Goal: Transaction & Acquisition: Purchase product/service

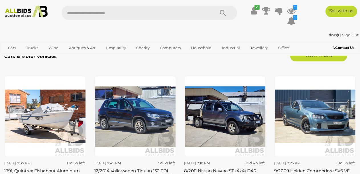
scroll to position [655, 0]
click at [22, 14] on img at bounding box center [27, 12] width 48 height 12
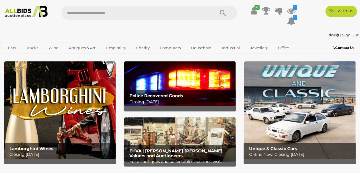
click at [178, 84] on img at bounding box center [179, 84] width 111 height 44
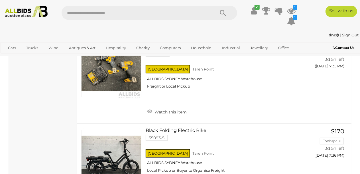
scroll to position [912, 0]
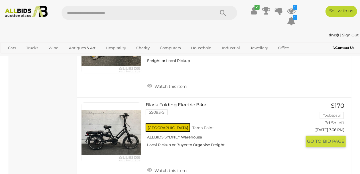
click at [112, 137] on link at bounding box center [111, 133] width 60 height 60
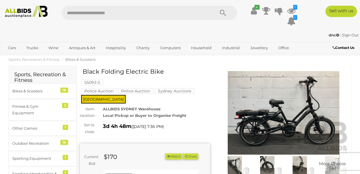
click at [298, 123] on img at bounding box center [284, 113] width 130 height 84
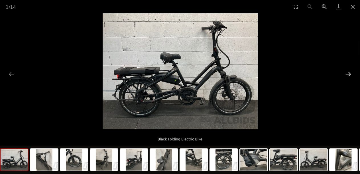
click at [348, 74] on button "Next slide" at bounding box center [348, 74] width 12 height 11
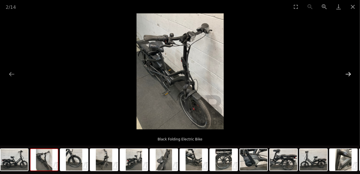
click at [349, 74] on button "Next slide" at bounding box center [348, 74] width 12 height 11
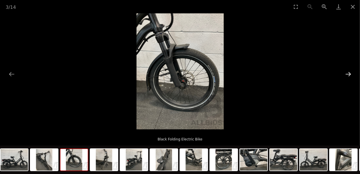
click at [349, 74] on button "Next slide" at bounding box center [348, 74] width 12 height 11
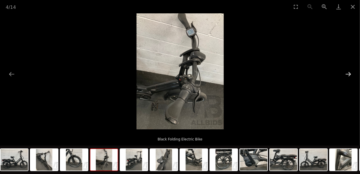
click at [349, 74] on button "Next slide" at bounding box center [348, 74] width 12 height 11
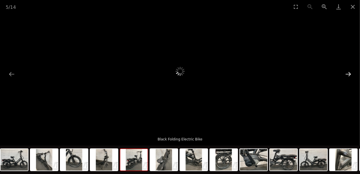
click at [349, 74] on button "Next slide" at bounding box center [348, 74] width 12 height 11
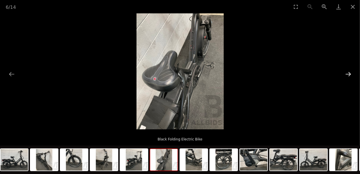
click at [349, 74] on button "Next slide" at bounding box center [348, 74] width 12 height 11
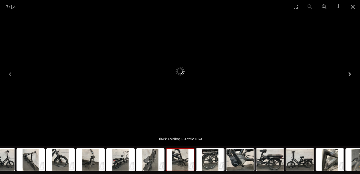
click at [349, 74] on button "Next slide" at bounding box center [348, 74] width 12 height 11
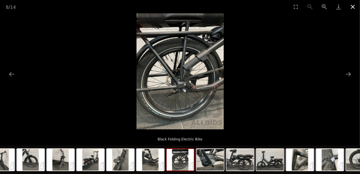
click at [352, 4] on button "Close gallery" at bounding box center [353, 6] width 14 height 13
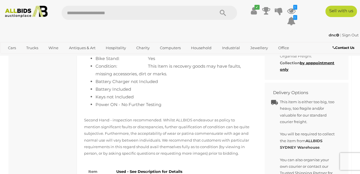
scroll to position [313, 0]
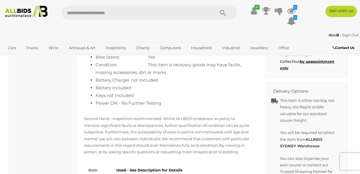
click at [19, 14] on img at bounding box center [27, 12] width 48 height 12
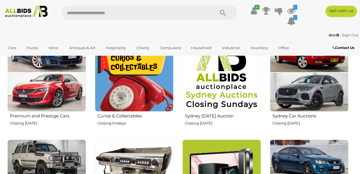
scroll to position [171, 0]
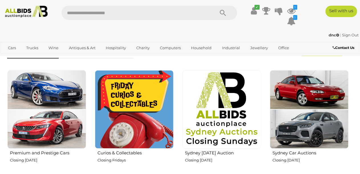
click at [130, 97] on img at bounding box center [134, 109] width 79 height 79
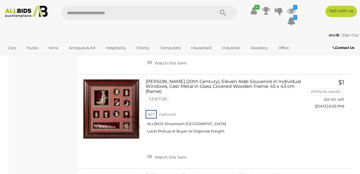
scroll to position [2194, 0]
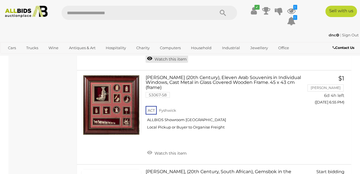
click at [157, 63] on link "Watch this item" at bounding box center [167, 58] width 42 height 9
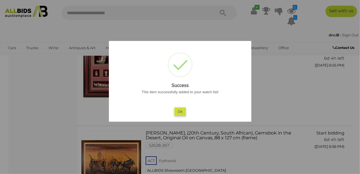
click at [179, 111] on button "Ok" at bounding box center [180, 112] width 12 height 8
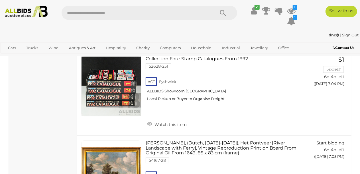
scroll to position [3020, 0]
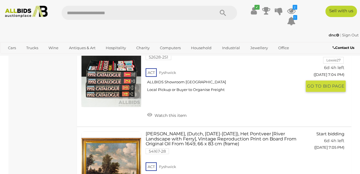
click at [111, 107] on link at bounding box center [111, 77] width 60 height 60
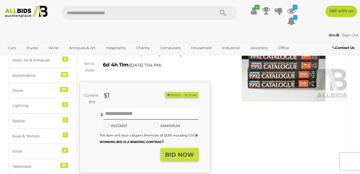
scroll to position [28, 0]
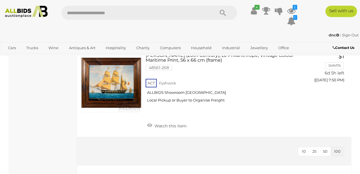
scroll to position [7121, 0]
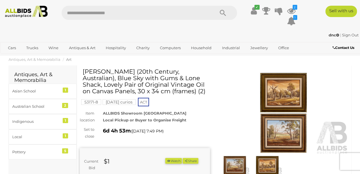
click at [288, 112] on img at bounding box center [284, 113] width 130 height 84
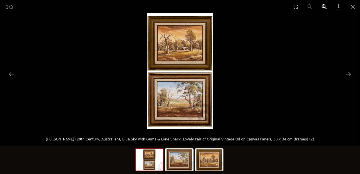
click at [325, 7] on button "Zoom in" at bounding box center [324, 6] width 14 height 13
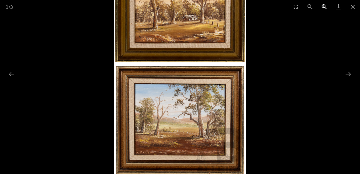
click at [325, 7] on button "Zoom in" at bounding box center [324, 6] width 14 height 13
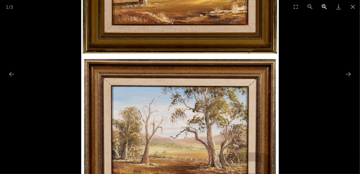
click at [325, 7] on button "Zoom in" at bounding box center [324, 6] width 14 height 13
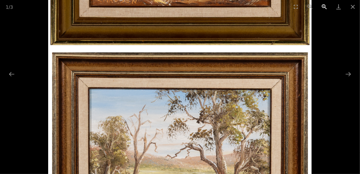
click at [325, 7] on button "Zoom in" at bounding box center [324, 6] width 14 height 13
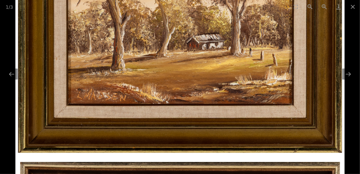
drag, startPoint x: 200, startPoint y: 80, endPoint x: 190, endPoint y: 185, distance: 105.3
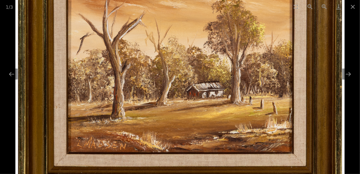
drag, startPoint x: 190, startPoint y: 42, endPoint x: 199, endPoint y: -20, distance: 62.7
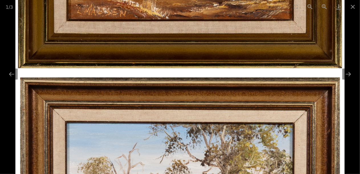
drag, startPoint x: 201, startPoint y: 127, endPoint x: 199, endPoint y: 42, distance: 84.6
click at [197, 57] on img at bounding box center [179, 71] width 329 height 581
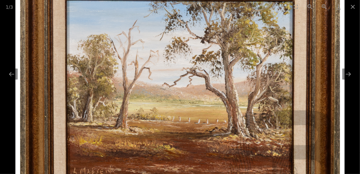
drag, startPoint x: 199, startPoint y: 110, endPoint x: 195, endPoint y: 55, distance: 54.6
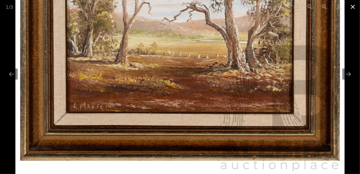
click at [353, 6] on button "Close gallery" at bounding box center [353, 6] width 14 height 13
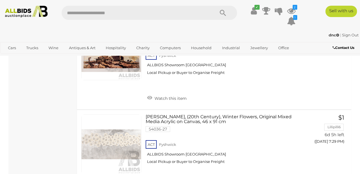
scroll to position [5201, 0]
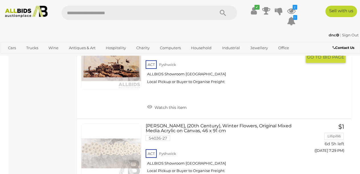
click at [112, 89] on link at bounding box center [111, 59] width 60 height 60
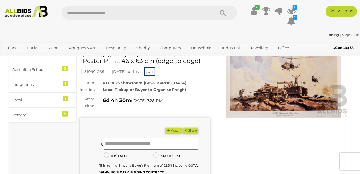
scroll to position [28, 0]
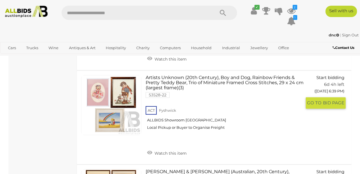
scroll to position [813, 0]
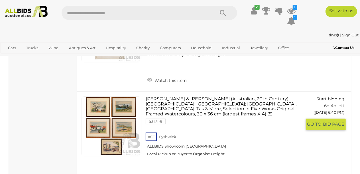
click at [116, 128] on link at bounding box center [111, 127] width 60 height 60
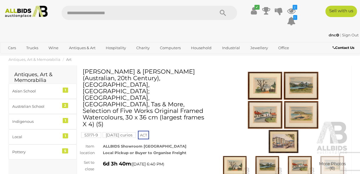
click at [285, 101] on img at bounding box center [284, 113] width 130 height 84
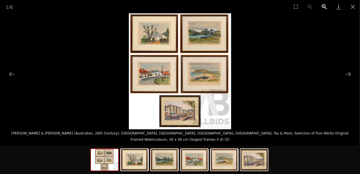
click at [325, 5] on button "Zoom in" at bounding box center [324, 6] width 14 height 13
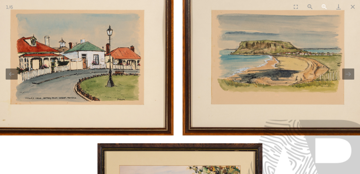
click at [325, 5] on button "Zoom in" at bounding box center [324, 6] width 14 height 13
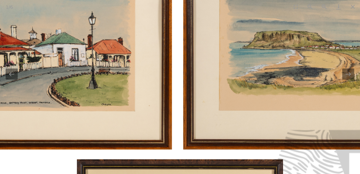
drag, startPoint x: 196, startPoint y: 49, endPoint x: 204, endPoint y: 129, distance: 80.2
click at [204, 129] on img at bounding box center [179, 40] width 511 height 581
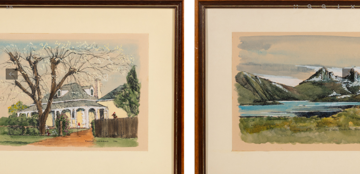
drag, startPoint x: 186, startPoint y: 76, endPoint x: 187, endPoint y: 181, distance: 105.4
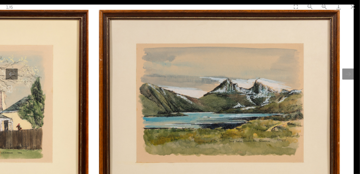
drag, startPoint x: 187, startPoint y: 85, endPoint x: 70, endPoint y: 42, distance: 124.3
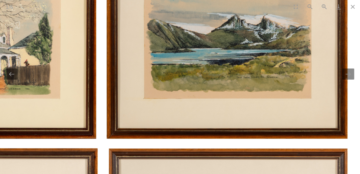
drag, startPoint x: 103, startPoint y: 138, endPoint x: 109, endPoint y: 43, distance: 94.5
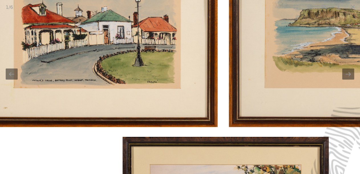
drag, startPoint x: 109, startPoint y: 77, endPoint x: 229, endPoint y: 76, distance: 119.7
click at [229, 76] on img at bounding box center [225, 17] width 511 height 581
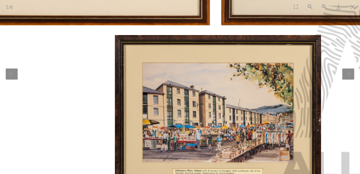
drag, startPoint x: 242, startPoint y: 111, endPoint x: 221, endPoint y: 18, distance: 94.9
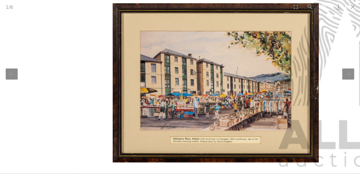
click at [323, 6] on button "Zoom in" at bounding box center [324, 6] width 14 height 13
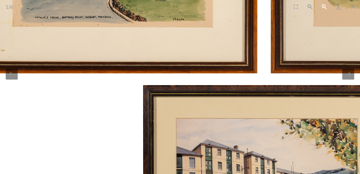
click at [323, 6] on button "Zoom in" at bounding box center [324, 6] width 14 height 13
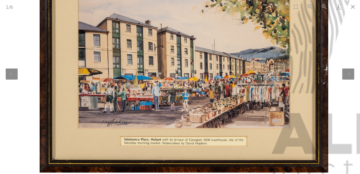
drag, startPoint x: 300, startPoint y: 144, endPoint x: 201, endPoint y: 11, distance: 166.4
click at [201, 11] on div "1 / 6 Cheyne & David Hopkins (Australian, 20th Century), Salamanca Place, Hobar…" at bounding box center [180, 87] width 360 height 174
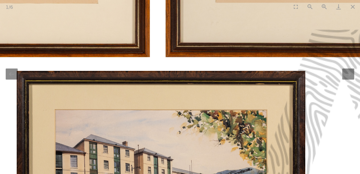
drag, startPoint x: 164, startPoint y: 46, endPoint x: 193, endPoint y: 177, distance: 134.2
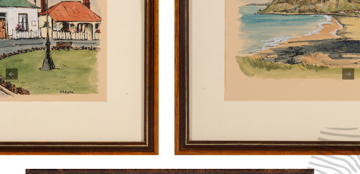
drag, startPoint x: 158, startPoint y: 72, endPoint x: 170, endPoint y: 145, distance: 73.9
click at [170, 145] on img at bounding box center [169, 2] width 715 height 814
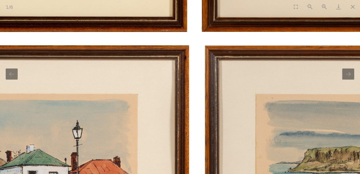
drag, startPoint x: 134, startPoint y: 111, endPoint x: 156, endPoint y: 1, distance: 112.4
click at [156, 2] on div "1 / 6 Cheyne & David Hopkins (Australian, 20th Century), Salamanca Place, Hobar…" at bounding box center [180, 87] width 360 height 174
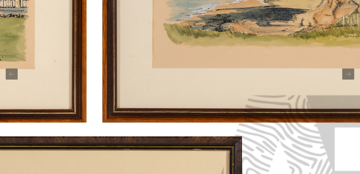
drag, startPoint x: 106, startPoint y: 101, endPoint x: 0, endPoint y: 50, distance: 118.0
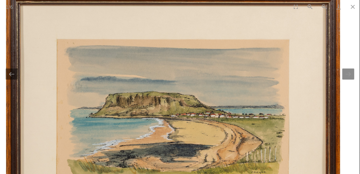
drag, startPoint x: 332, startPoint y: 45, endPoint x: 235, endPoint y: 170, distance: 158.6
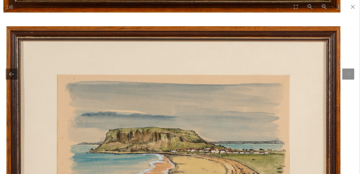
drag, startPoint x: 227, startPoint y: 97, endPoint x: 245, endPoint y: 185, distance: 89.3
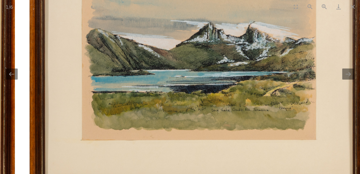
drag, startPoint x: 234, startPoint y: 132, endPoint x: 364, endPoint y: 45, distance: 156.1
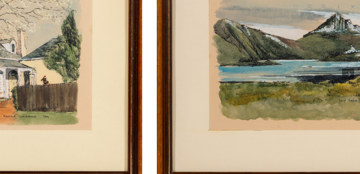
drag, startPoint x: 98, startPoint y: 89, endPoint x: 215, endPoint y: 73, distance: 118.0
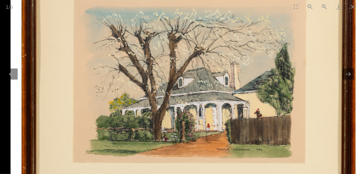
drag, startPoint x: 209, startPoint y: 81, endPoint x: 273, endPoint y: 134, distance: 83.8
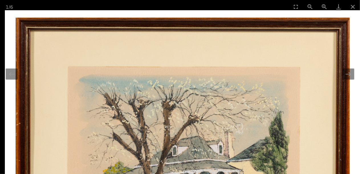
drag, startPoint x: 231, startPoint y: 70, endPoint x: 260, endPoint y: 185, distance: 118.2
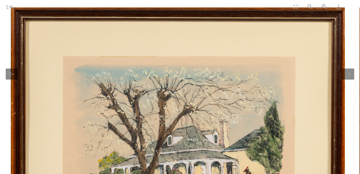
click at [352, 6] on button "Close gallery" at bounding box center [353, 6] width 14 height 13
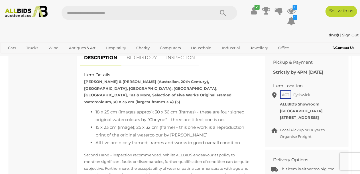
scroll to position [256, 0]
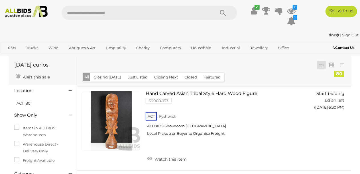
click at [22, 8] on img at bounding box center [27, 12] width 48 height 12
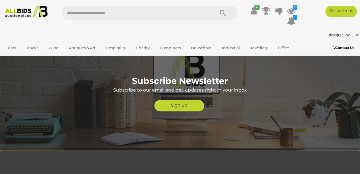
scroll to position [1254, 0]
